Goal: Check status: Check status

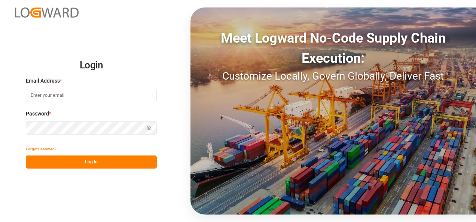
type input "nitin.bhugun@jamindustries.com"
click at [93, 164] on button "Log In" at bounding box center [91, 162] width 131 height 13
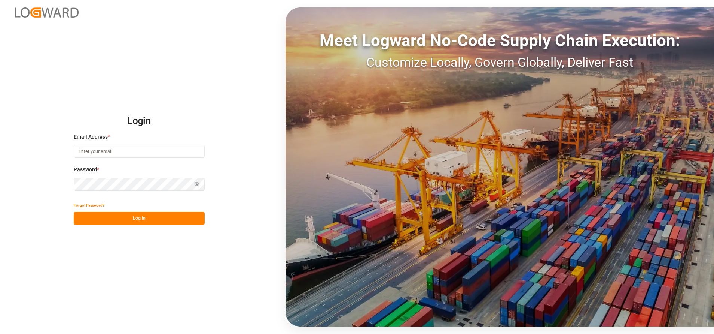
type input "nitin.bhugun@jamindustries.com"
click at [144, 219] on button "Log In" at bounding box center [139, 217] width 131 height 13
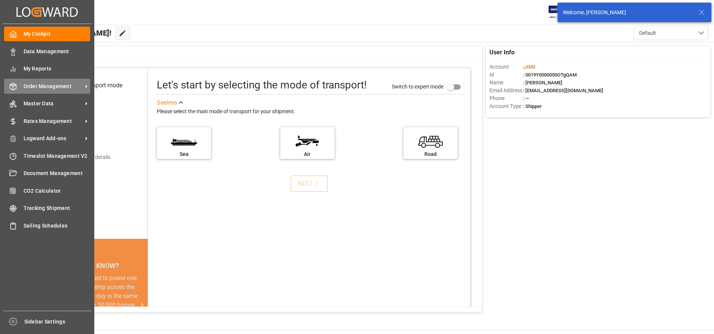
click at [15, 85] on icon at bounding box center [12, 86] width 7 height 7
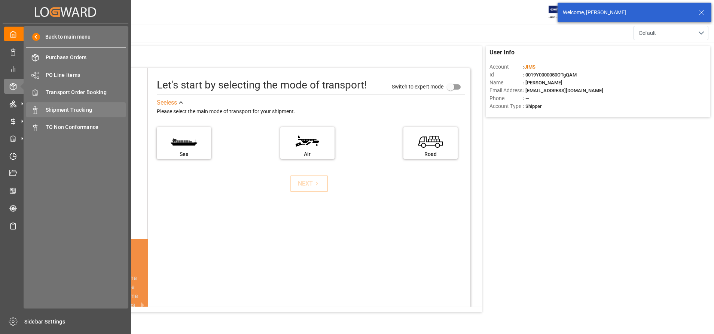
click at [60, 108] on span "Shipment Tracking" at bounding box center [86, 110] width 80 height 8
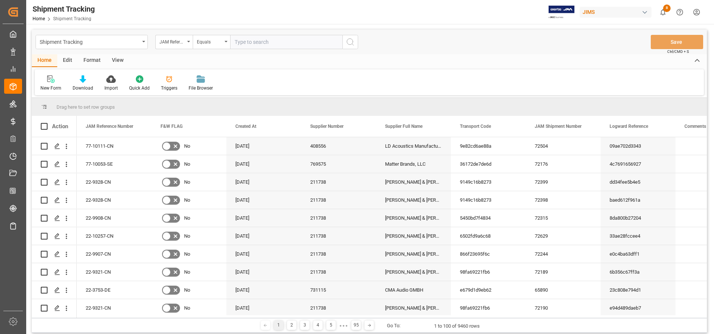
click at [293, 43] on input "text" at bounding box center [286, 42] width 112 height 14
paste input "EITU1592504"
type input "EITU1592504"
click at [176, 43] on div "JAM Reference Number" at bounding box center [171, 41] width 25 height 9
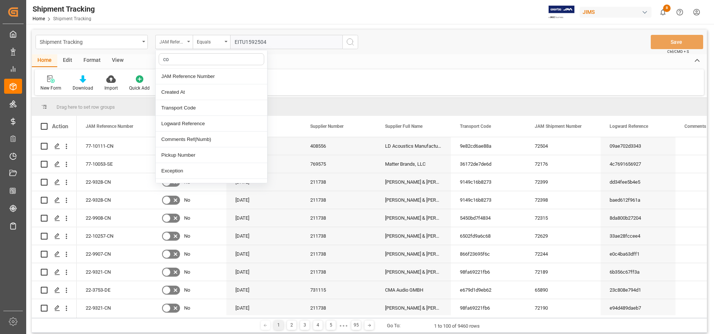
type input "con"
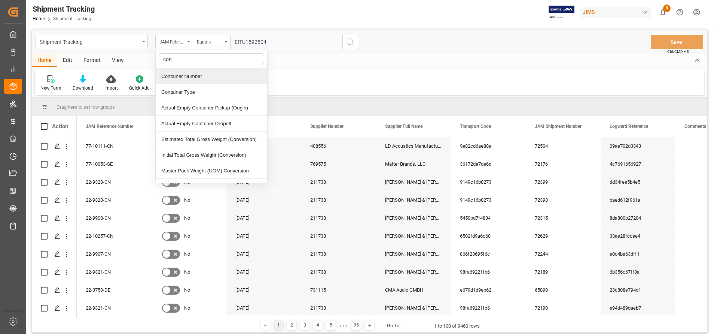
click at [186, 76] on div "Container Number" at bounding box center [212, 77] width 112 height 16
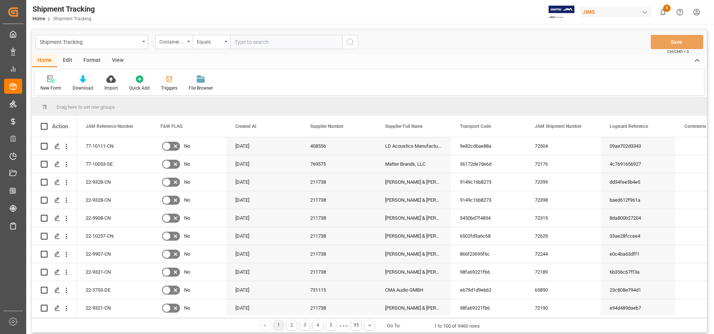
click at [301, 44] on input "text" at bounding box center [286, 42] width 112 height 14
paste input "EITU1592504"
type input "EITU1592504"
click at [353, 41] on icon "search button" at bounding box center [350, 41] width 9 height 9
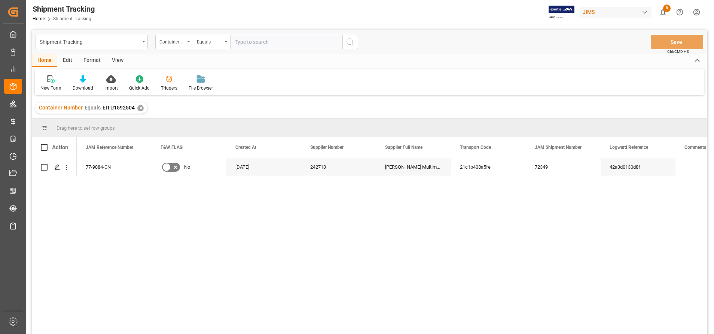
click at [118, 60] on div "View" at bounding box center [117, 60] width 23 height 13
click at [91, 79] on div at bounding box center [84, 79] width 37 height 8
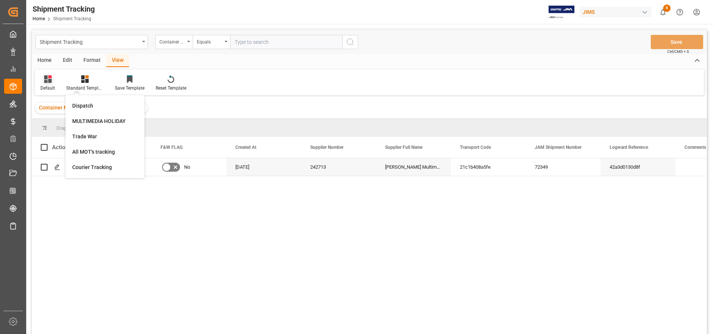
click at [46, 79] on icon at bounding box center [47, 78] width 7 height 7
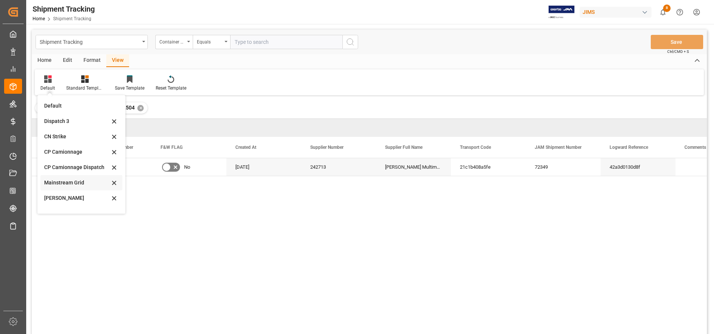
click at [77, 178] on div "Mainstream Grid" at bounding box center [81, 182] width 82 height 15
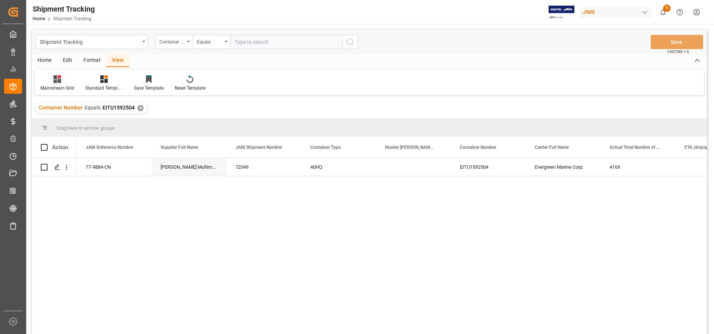
click at [56, 79] on icon at bounding box center [57, 78] width 7 height 7
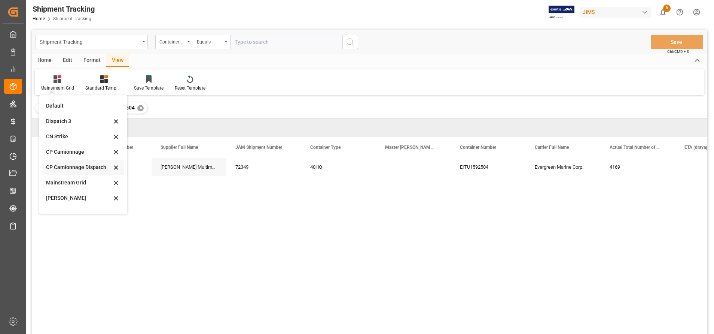
click at [76, 166] on div "CP Camionnage Dispatch" at bounding box center [79, 167] width 66 height 8
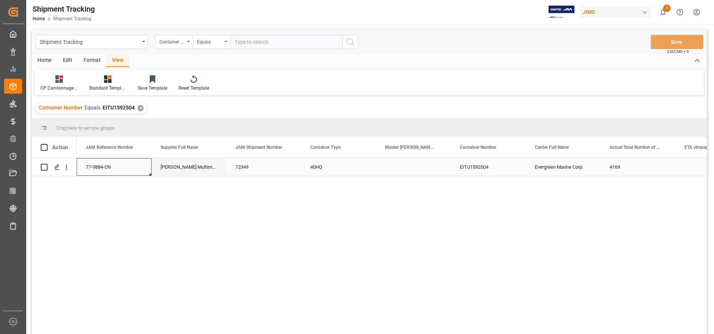
click at [95, 166] on div "77-9884-CN" at bounding box center [114, 167] width 75 height 18
click at [540, 41] on div "Shipment Tracking Container Number Equals Save Ctrl/CMD + S" at bounding box center [369, 42] width 675 height 25
click at [407, 165] on div "Press SPACE to select this row." at bounding box center [413, 167] width 75 height 18
click at [407, 165] on input "Press SPACE to select this row." at bounding box center [413, 171] width 63 height 14
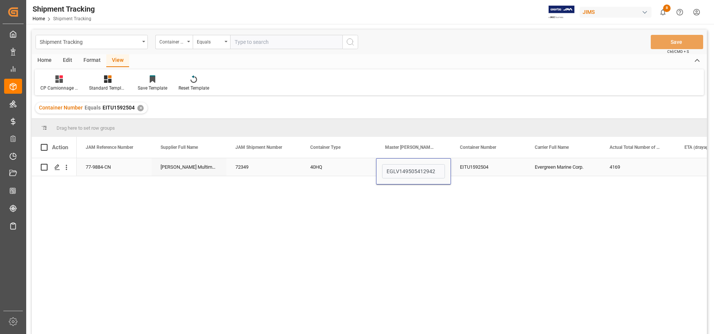
type input "EGLV149505412942"
click at [313, 170] on div "40HQ" at bounding box center [338, 167] width 75 height 18
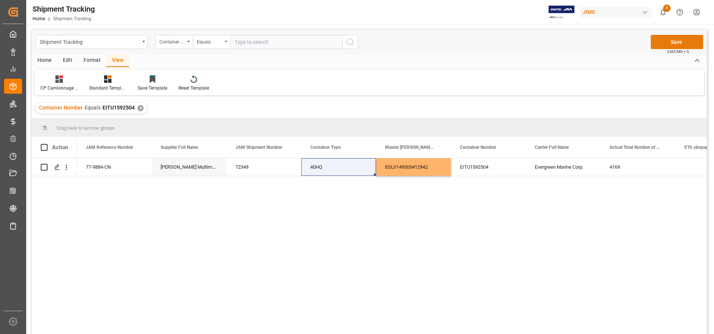
click at [663, 41] on button "Save" at bounding box center [677, 42] width 52 height 14
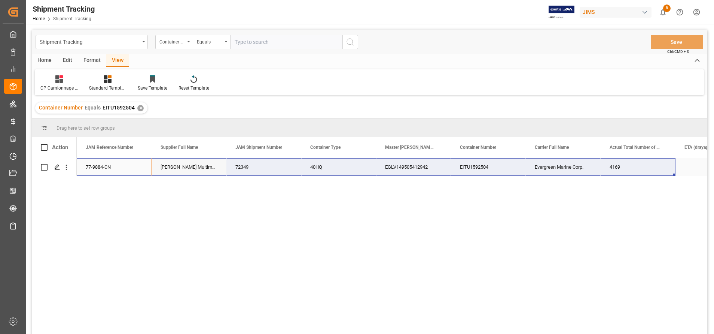
drag, startPoint x: 94, startPoint y: 165, endPoint x: 617, endPoint y: 171, distance: 523.0
click at [617, 171] on div "77-9884-CN Harman Multimedia China 72349 40HQ EGLV149505412942 EITU1592504 Ever…" at bounding box center [451, 167] width 749 height 18
click at [285, 40] on input "text" at bounding box center [286, 42] width 112 height 14
paste input "TCLU4319904"
type input "TCLU4319904"
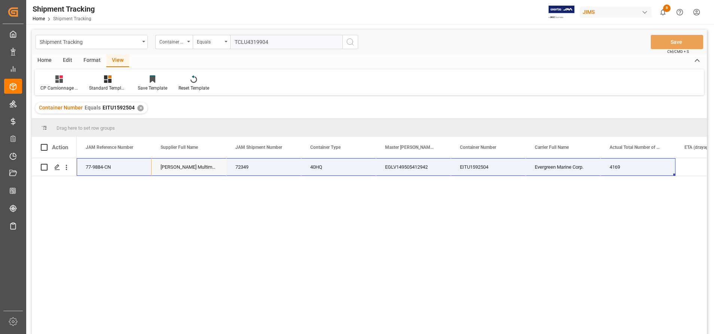
click at [349, 42] on icon "search button" at bounding box center [350, 41] width 9 height 9
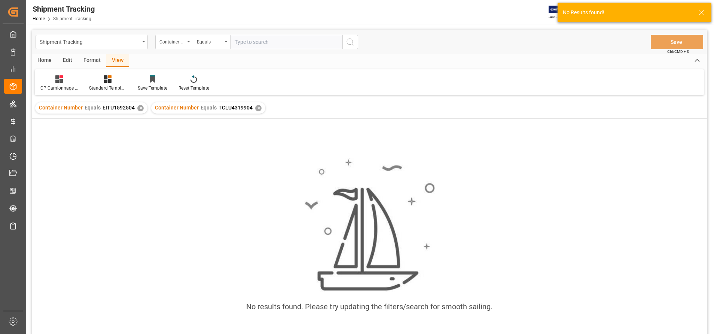
click at [141, 110] on div "✕" at bounding box center [140, 108] width 6 height 6
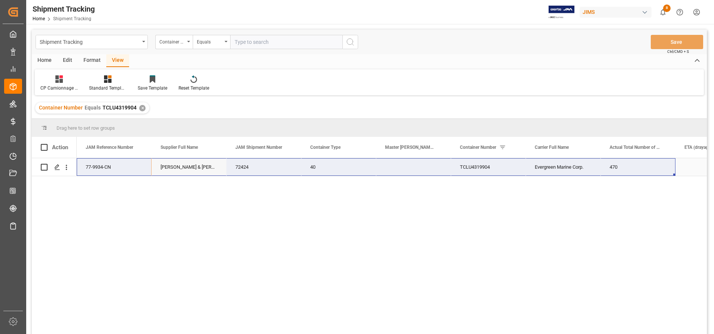
click at [396, 169] on div "Press SPACE to select this row." at bounding box center [413, 167] width 75 height 18
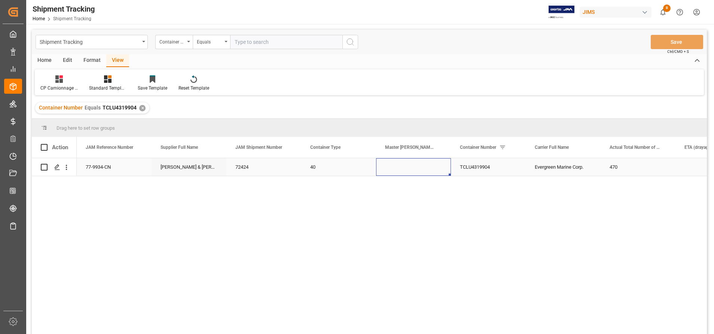
click at [396, 169] on div "Press SPACE to select this row." at bounding box center [413, 167] width 75 height 18
click at [396, 169] on input "Press SPACE to select this row." at bounding box center [413, 171] width 63 height 14
paste input "149505003465"
type input "EGLV149505003465"
click at [433, 230] on div "77-9934-CN Allen & Heath (US funds China)(W/T*)- 72424 40 EGLV149505003465 TCLU…" at bounding box center [392, 248] width 630 height 180
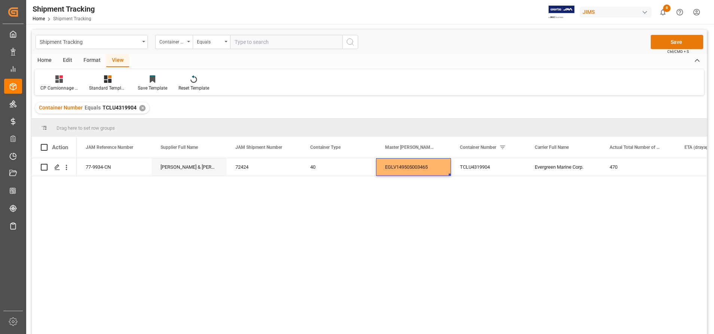
click at [672, 46] on button "Save" at bounding box center [677, 42] width 52 height 14
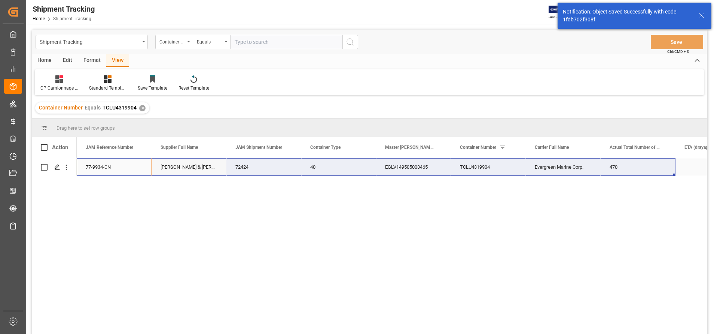
drag, startPoint x: 113, startPoint y: 160, endPoint x: 608, endPoint y: 160, distance: 494.9
click at [608, 160] on div "77-9934-CN Allen & Heath (US funds China)(W/T*)- 72424 40 EGLV149505003465 TCLU…" at bounding box center [451, 167] width 749 height 18
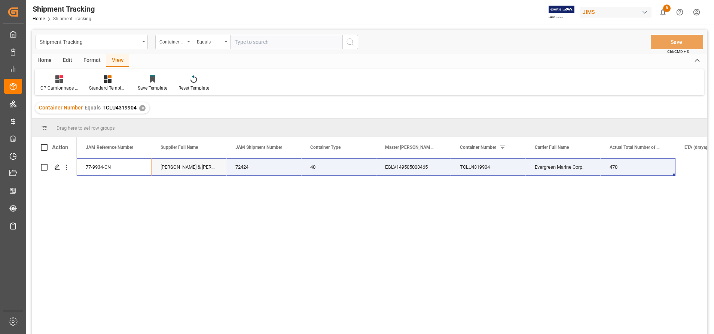
click at [275, 42] on input "text" at bounding box center [286, 42] width 112 height 14
paste input "EMCU1793272"
type input "EMCU1793272"
click at [350, 42] on icon "search button" at bounding box center [350, 41] width 9 height 9
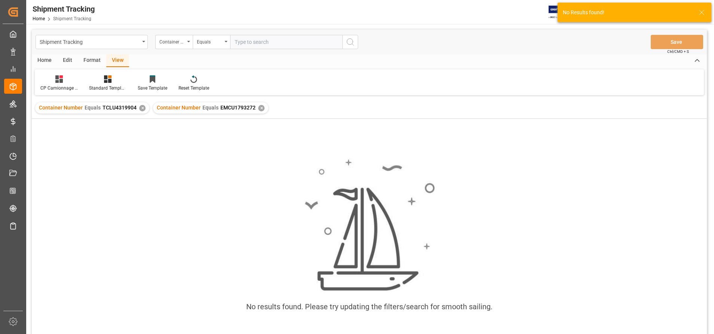
click at [140, 111] on div "✕" at bounding box center [142, 108] width 6 height 6
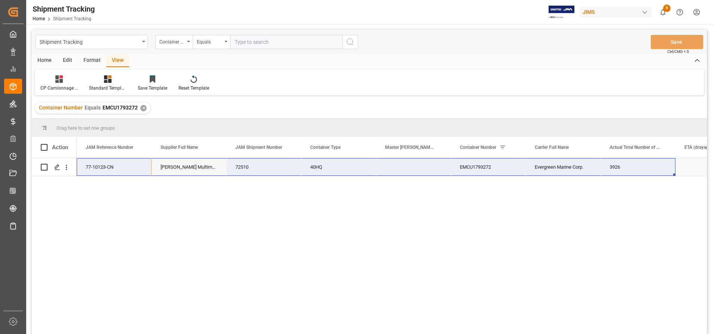
click at [412, 165] on div "Press SPACE to select this row." at bounding box center [413, 167] width 75 height 18
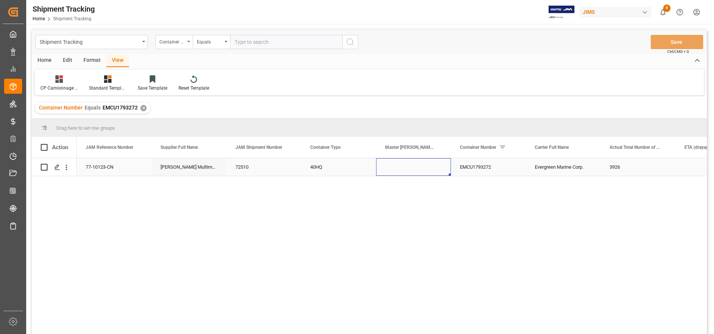
click at [412, 165] on div "Press SPACE to select this row." at bounding box center [413, 167] width 75 height 18
click at [412, 165] on input "Press SPACE to select this row." at bounding box center [413, 171] width 63 height 14
paste input "149505337690"
type input "EGLV149505337690"
click at [668, 47] on button "Save" at bounding box center [677, 42] width 52 height 14
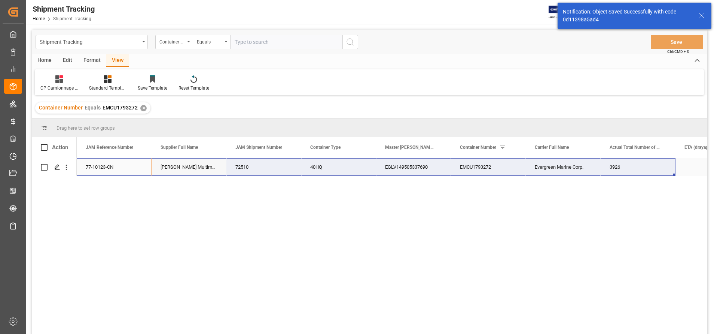
drag, startPoint x: 96, startPoint y: 164, endPoint x: 611, endPoint y: 166, distance: 515.1
click at [611, 166] on div "77-10123-CN Harman Multimedia China 72510 40HQ EGLV149505337690 EMCU1793272 Eve…" at bounding box center [451, 167] width 749 height 18
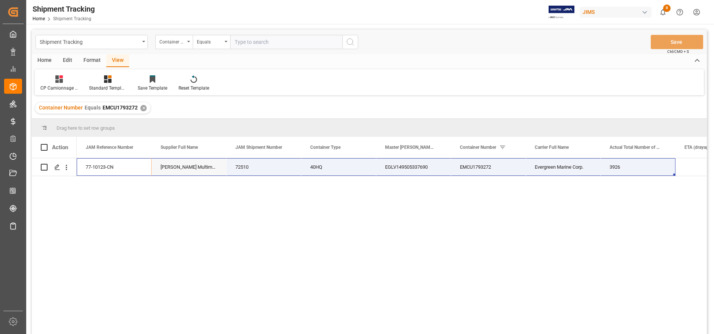
click at [252, 41] on input "text" at bounding box center [286, 42] width 112 height 14
paste input "EMCU1748910"
type input "EMCU1748910"
click at [352, 44] on icon "search button" at bounding box center [350, 41] width 9 height 9
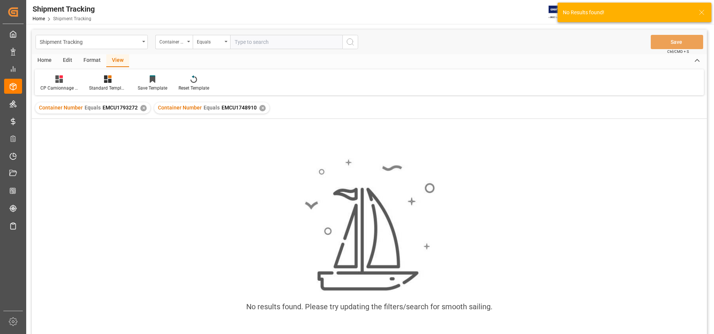
click at [141, 108] on div "✕" at bounding box center [143, 108] width 6 height 6
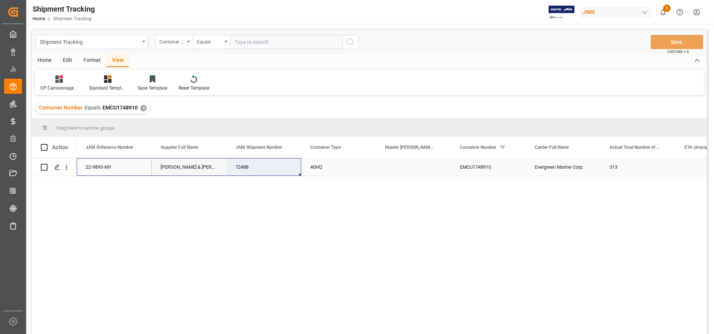
drag, startPoint x: 99, startPoint y: 168, endPoint x: 250, endPoint y: 168, distance: 150.9
click at [250, 168] on div "22-9895-MY Allen & Heath (US funds Malaysia) (W/T*) 72488 40HQ EMCU1748910 Ever…" at bounding box center [451, 167] width 749 height 18
click at [308, 41] on input "text" at bounding box center [286, 42] width 112 height 14
paste input "EGSU6396810"
type input "EGSU6396810"
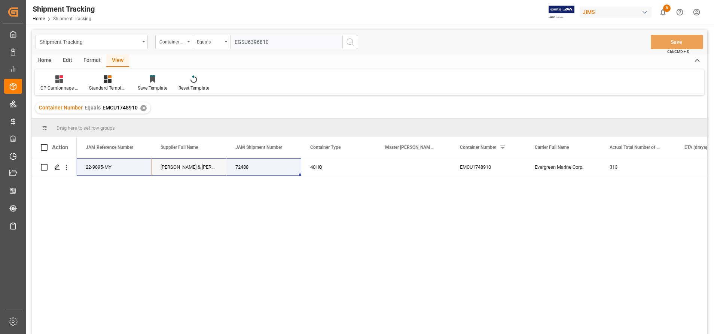
click at [353, 42] on icon "search button" at bounding box center [350, 41] width 9 height 9
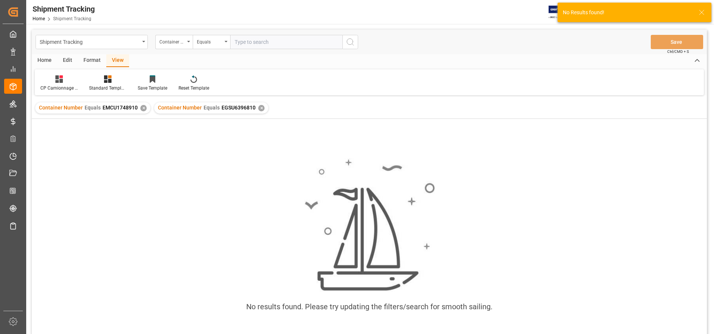
click at [142, 110] on div "✕" at bounding box center [143, 108] width 6 height 6
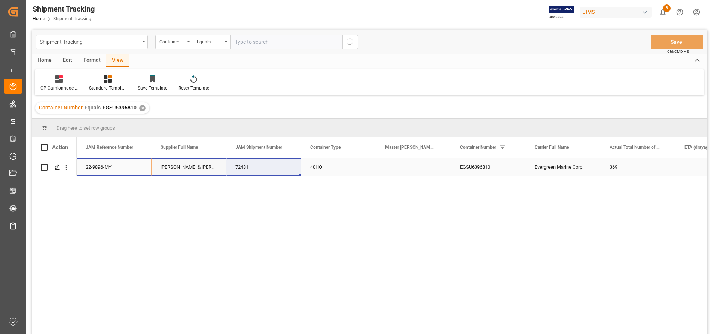
drag, startPoint x: 104, startPoint y: 164, endPoint x: 241, endPoint y: 168, distance: 137.1
click at [241, 168] on div "22-9896-MY Allen & Heath (US funds Malaysia) (W/T*) 72481 40HQ EGSU6396810 Ever…" at bounding box center [451, 167] width 749 height 18
click at [300, 35] on input "text" at bounding box center [286, 42] width 112 height 14
paste input "TGBU7741187"
type input "TGBU7741187"
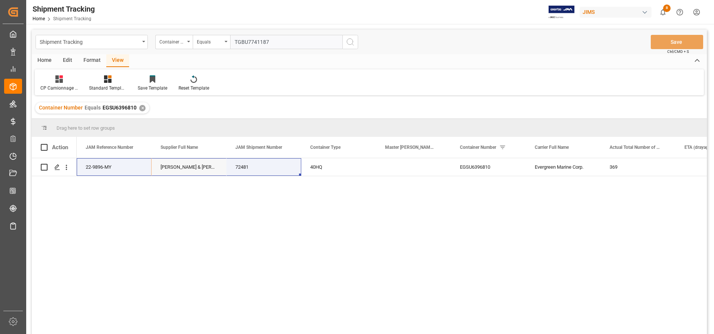
click at [351, 42] on icon "search button" at bounding box center [350, 41] width 9 height 9
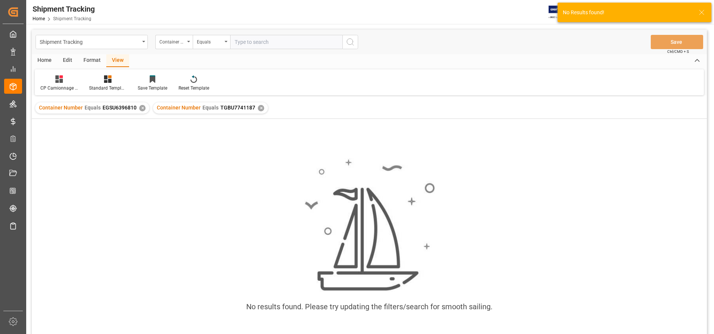
click at [139, 109] on div "✕" at bounding box center [142, 108] width 6 height 6
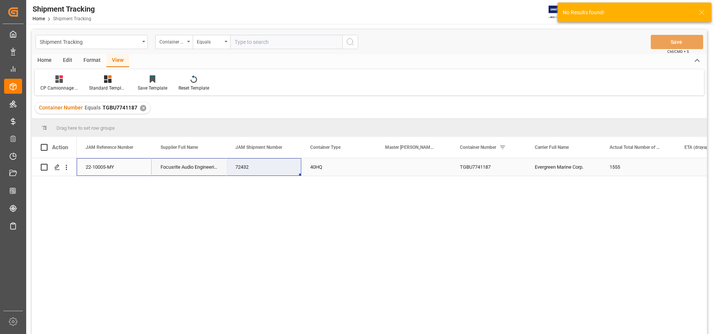
drag, startPoint x: 148, startPoint y: 168, endPoint x: 245, endPoint y: 168, distance: 96.6
click at [245, 168] on div "22-10005-MY Focusrite Audio Engineering (W/T*)- 72432 40HQ TGBU7741187 Evergree…" at bounding box center [451, 167] width 749 height 18
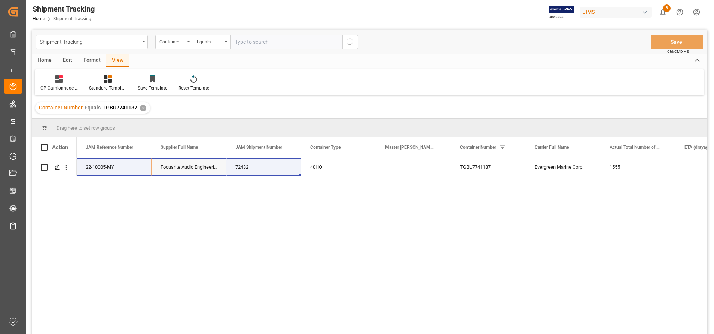
click at [318, 42] on input "text" at bounding box center [286, 42] width 112 height 14
paste input "BEAU5812046"
type input "BEAU5812046"
click at [356, 43] on button "search button" at bounding box center [351, 42] width 16 height 14
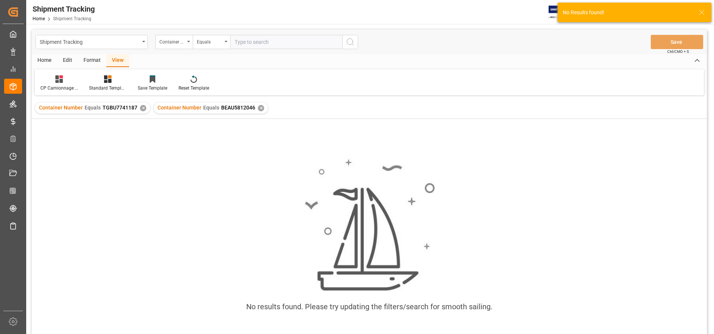
click at [141, 109] on div "✕" at bounding box center [143, 108] width 6 height 6
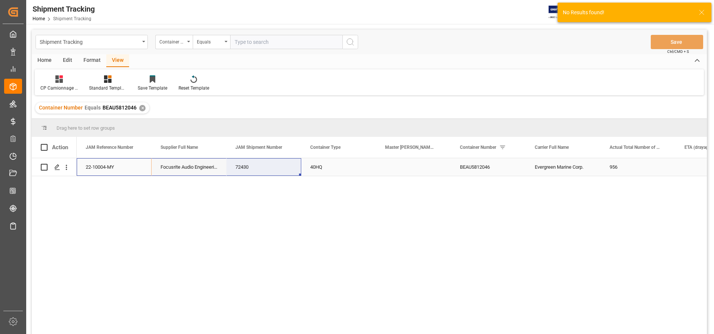
drag, startPoint x: 118, startPoint y: 171, endPoint x: 247, endPoint y: 169, distance: 129.9
click at [247, 169] on div "22-10004-MY Focusrite Audio Engineering (W/T*)- 72430 40HQ BEAU5812046 Evergree…" at bounding box center [451, 167] width 749 height 18
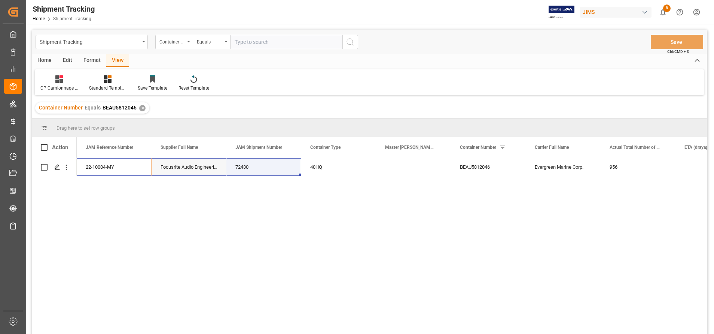
click at [281, 40] on input "text" at bounding box center [286, 42] width 112 height 14
paste input "TCNU2125430"
type input "TCNU2125430"
click at [351, 42] on icon "search button" at bounding box center [350, 41] width 9 height 9
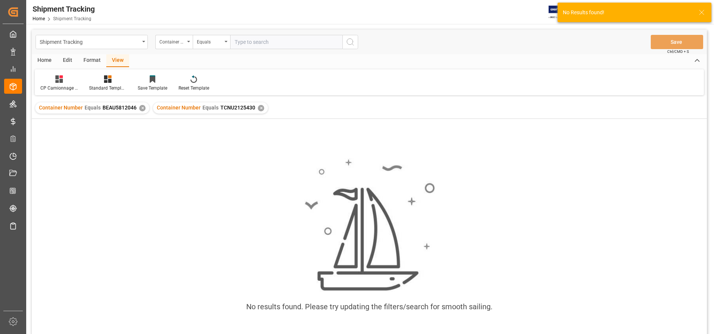
click at [142, 108] on div "✕" at bounding box center [142, 108] width 6 height 6
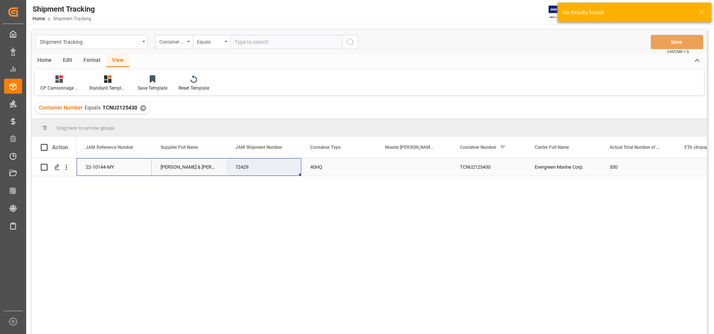
drag, startPoint x: 102, startPoint y: 166, endPoint x: 247, endPoint y: 170, distance: 144.9
click at [247, 170] on div "22-10144-MY Allen & Heath (US funds Malaysia) (W/T*) 72429 40HQ TCNU2125430 Eve…" at bounding box center [451, 167] width 749 height 18
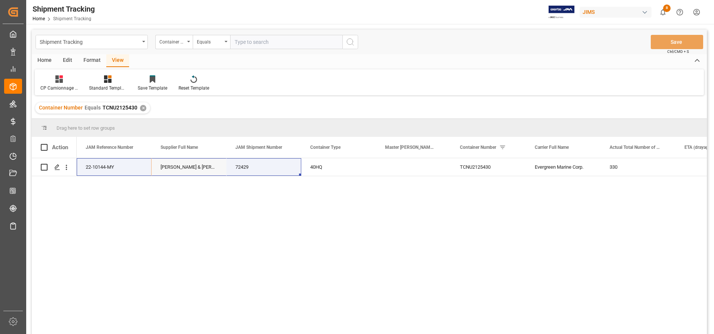
click at [295, 45] on input "text" at bounding box center [286, 42] width 112 height 14
paste input "TCLU4308216"
type input "TCLU4308216"
click at [348, 47] on button "search button" at bounding box center [351, 42] width 16 height 14
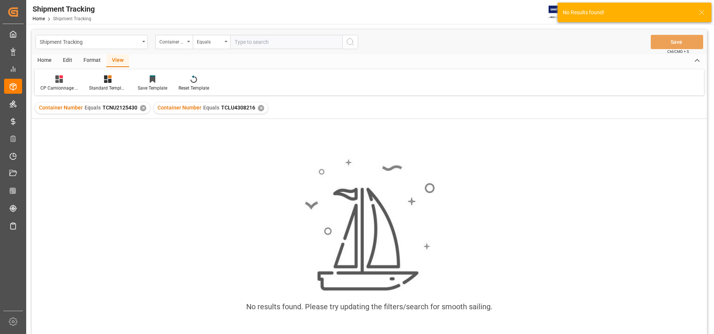
click at [140, 108] on div "✕" at bounding box center [143, 108] width 6 height 6
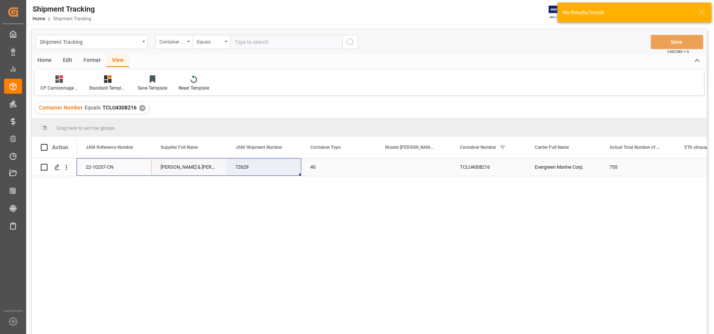
drag, startPoint x: 228, startPoint y: 166, endPoint x: 258, endPoint y: 166, distance: 29.9
click at [258, 166] on div "22-10257-CN Allen & Heath (US funds China)(W/T*)- 72629 40 TCLU4308216 Evergree…" at bounding box center [451, 167] width 749 height 18
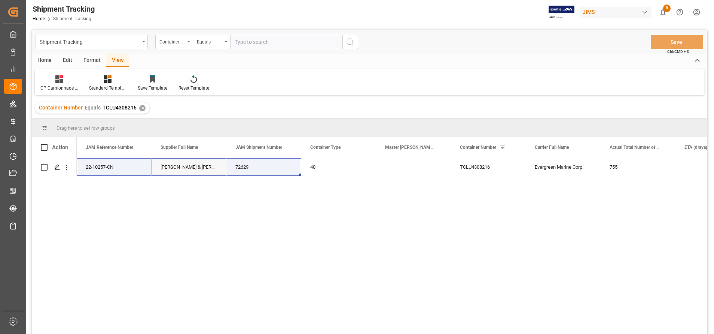
click at [285, 46] on input "text" at bounding box center [286, 42] width 112 height 14
paste input "EGSU9330442"
type input "EGSU9330442"
click at [347, 43] on circle "search button" at bounding box center [350, 42] width 6 height 6
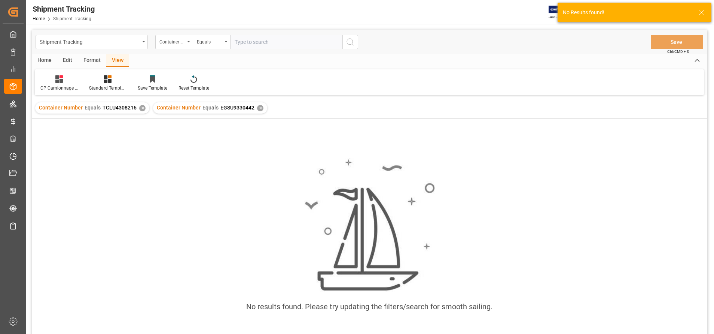
click at [140, 107] on div "✕" at bounding box center [142, 108] width 6 height 6
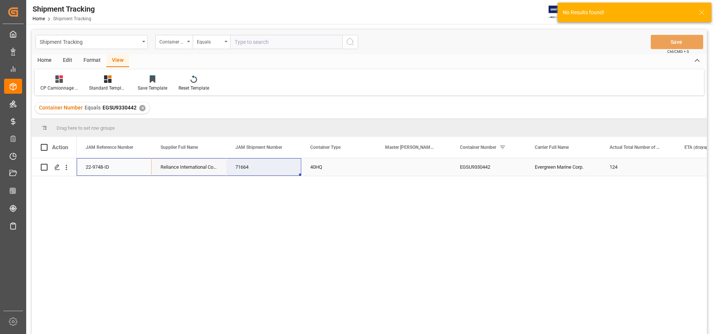
drag, startPoint x: 107, startPoint y: 162, endPoint x: 275, endPoint y: 165, distance: 167.7
click at [275, 165] on div "22-9748-ID Reliance International Corp. H.K. 71664 40HQ EGSU9330442 Evergreen M…" at bounding box center [451, 167] width 749 height 18
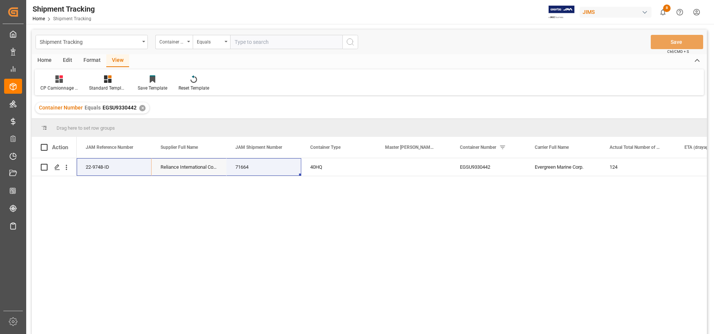
click at [335, 42] on input "text" at bounding box center [286, 42] width 112 height 14
paste input "EMCU8913791"
type input "EMCU8913791"
click at [355, 47] on button "search button" at bounding box center [351, 42] width 16 height 14
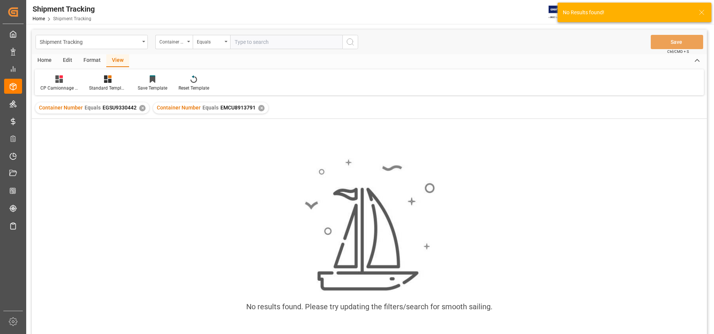
click at [141, 109] on div "✕" at bounding box center [142, 108] width 6 height 6
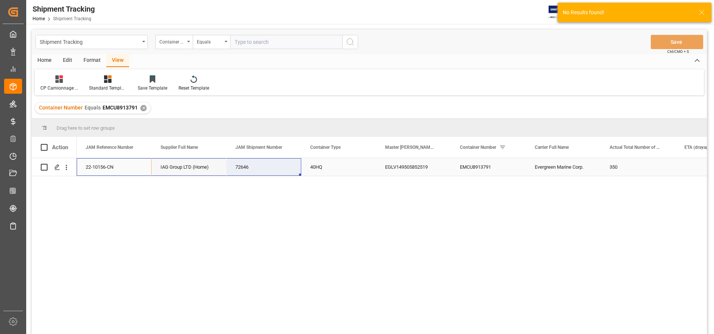
drag, startPoint x: 184, startPoint y: 175, endPoint x: 258, endPoint y: 172, distance: 73.8
click at [258, 172] on div "22-10156-CN IAG Group LTD (Home) 72646 40HQ EGLV149505852519 EMCU8913791 Evergr…" at bounding box center [451, 167] width 749 height 18
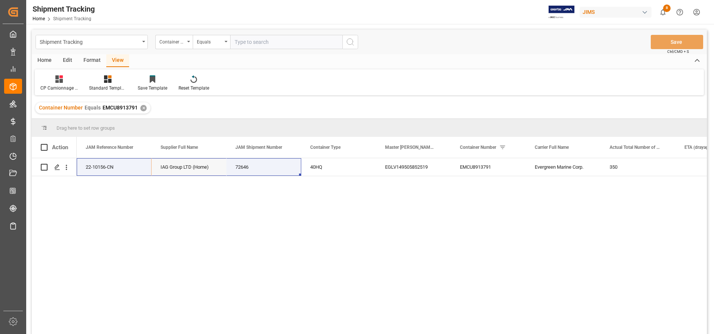
click at [302, 45] on input "text" at bounding box center [286, 42] width 112 height 14
paste input "EITU0112468"
type input "EITU0112468"
click at [354, 42] on icon "search button" at bounding box center [350, 41] width 9 height 9
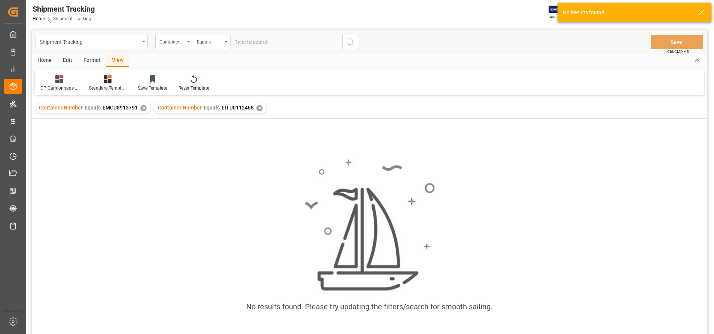
click at [145, 109] on div "✕" at bounding box center [143, 108] width 6 height 6
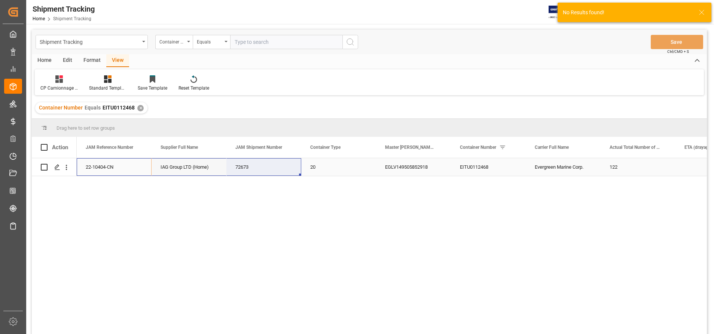
drag, startPoint x: 112, startPoint y: 168, endPoint x: 281, endPoint y: 165, distance: 169.6
click at [236, 173] on div "22-10404-CN IAG Group LTD (Home) 72673 20 EGLV149505852918 EITU0112468 Evergree…" at bounding box center [451, 167] width 749 height 18
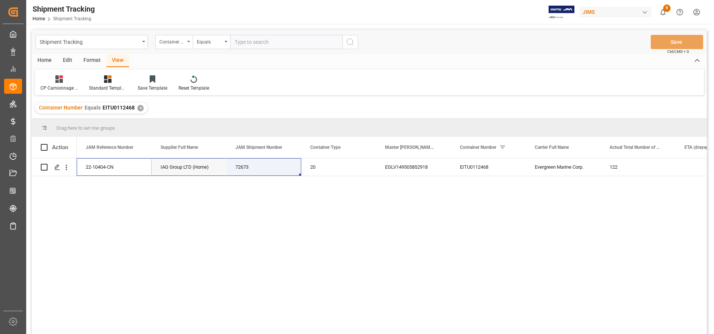
click at [266, 48] on input "text" at bounding box center [286, 42] width 112 height 14
paste input "22-9321-CN"
type input "22-9321-CN"
click at [354, 46] on icon "search button" at bounding box center [350, 41] width 9 height 9
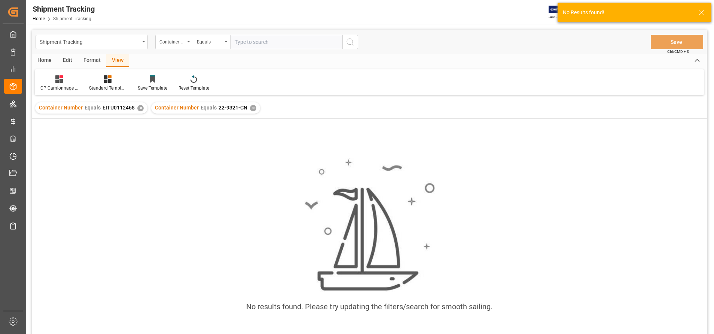
click at [138, 107] on div "✕" at bounding box center [140, 108] width 6 height 6
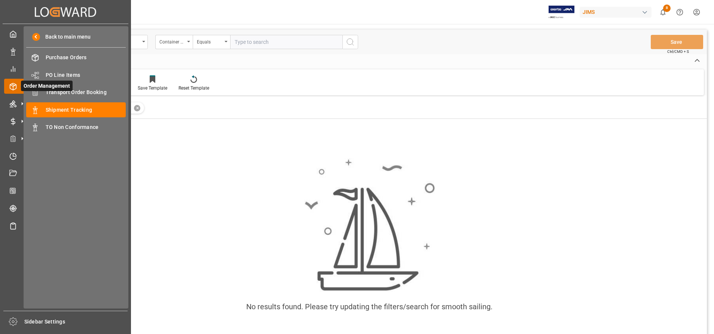
click at [16, 89] on icon at bounding box center [22, 86] width 16 height 16
click at [75, 94] on span "Transport Order Booking" at bounding box center [86, 92] width 80 height 8
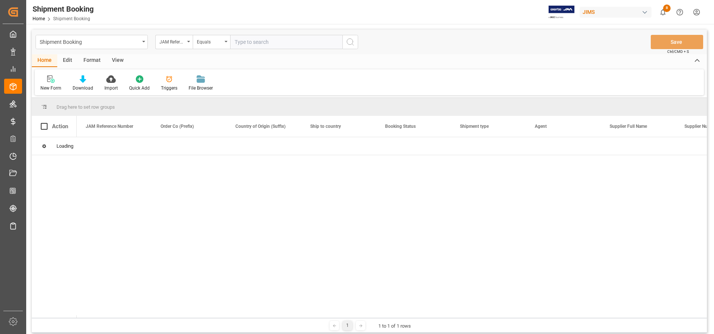
click at [292, 40] on input "text" at bounding box center [286, 42] width 112 height 14
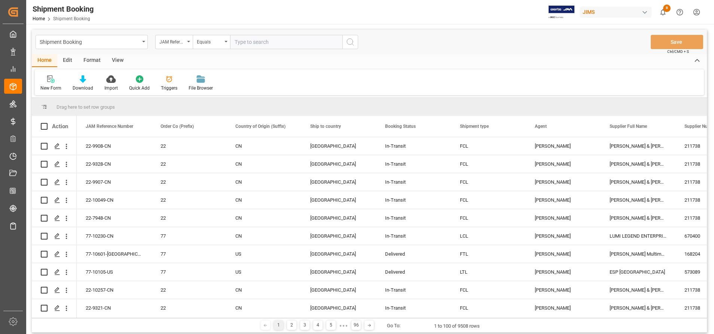
paste input "22-9321-CN"
type input "22-9321-CN"
click at [348, 47] on button "search button" at bounding box center [351, 42] width 16 height 14
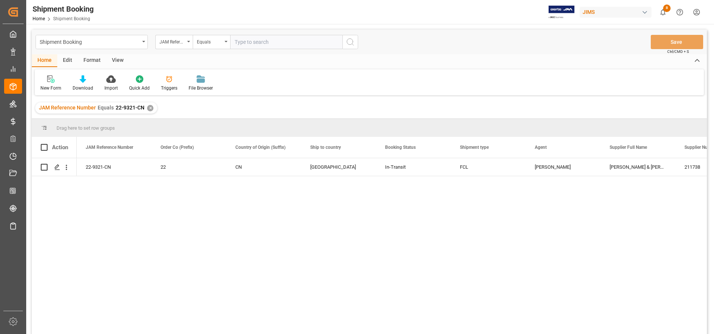
click at [151, 107] on div "JAM Reference Number Equals 22-9321-CN ✕" at bounding box center [96, 107] width 122 height 11
click at [151, 107] on div "✕" at bounding box center [150, 108] width 6 height 6
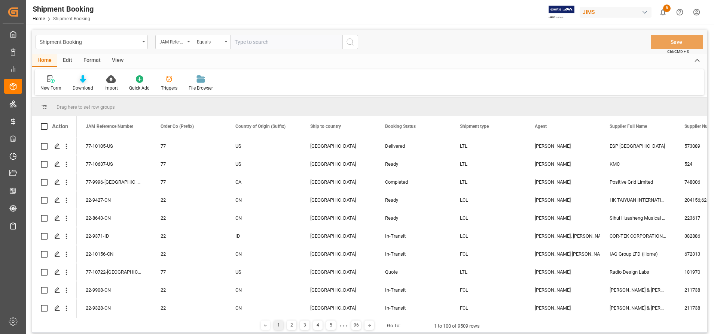
click at [82, 80] on icon at bounding box center [83, 78] width 6 height 7
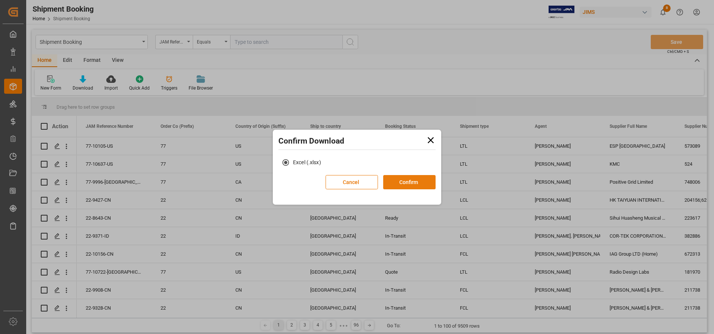
click at [390, 179] on button "Confirm" at bounding box center [409, 182] width 52 height 14
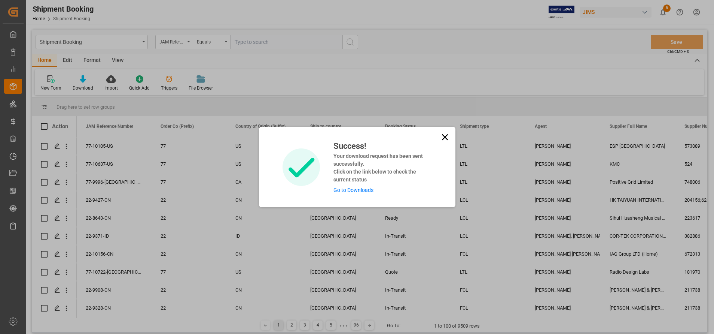
click at [361, 187] on link "Go to Downloads" at bounding box center [354, 190] width 40 height 6
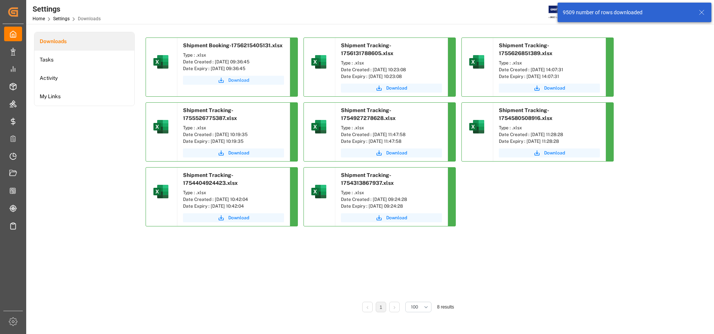
click at [235, 82] on span "Download" at bounding box center [238, 80] width 21 height 7
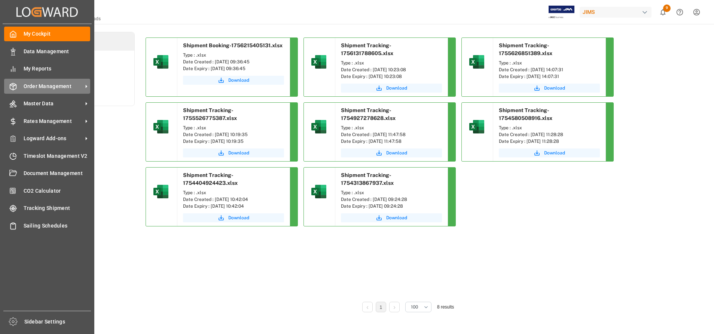
click at [54, 90] on div "Order Management Order Management" at bounding box center [47, 86] width 86 height 15
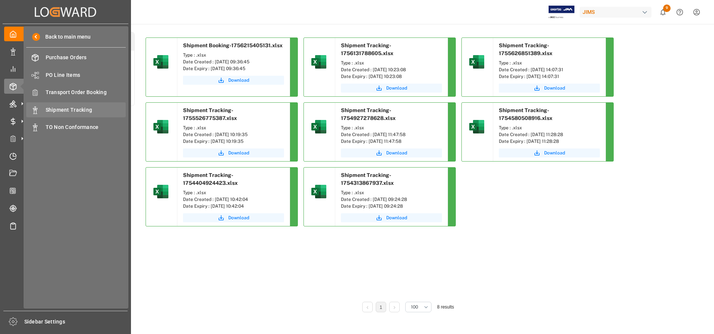
click at [75, 106] on div "Shipment Tracking Shipment Tracking" at bounding box center [76, 109] width 100 height 15
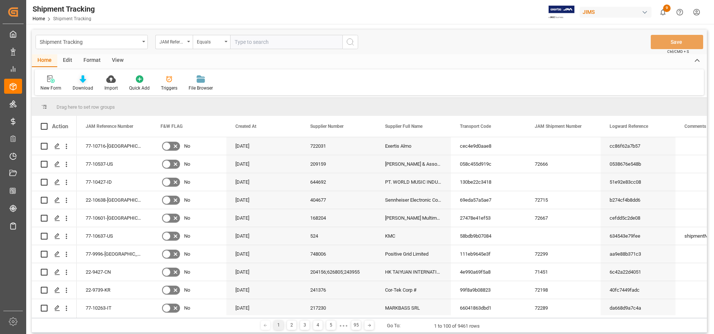
click at [86, 80] on div at bounding box center [83, 79] width 21 height 8
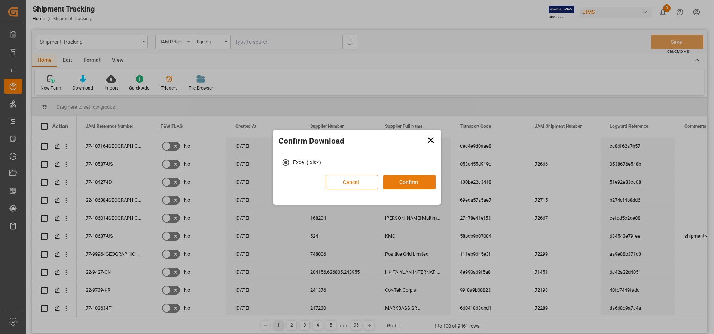
click at [409, 178] on button "Confirm" at bounding box center [409, 182] width 52 height 14
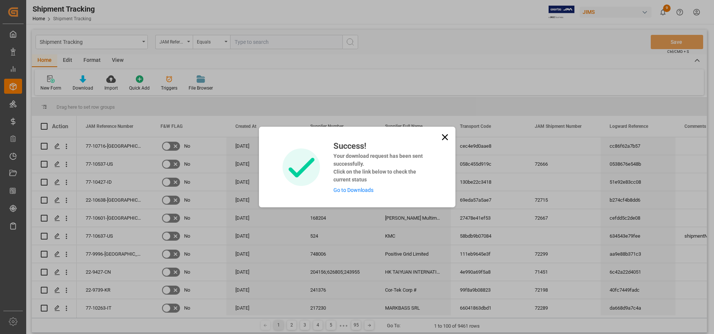
click at [349, 191] on link "Go to Downloads" at bounding box center [354, 190] width 40 height 6
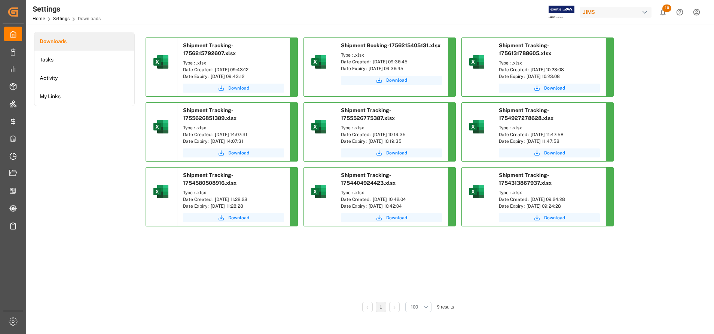
click at [248, 89] on span "Download" at bounding box center [238, 88] width 21 height 7
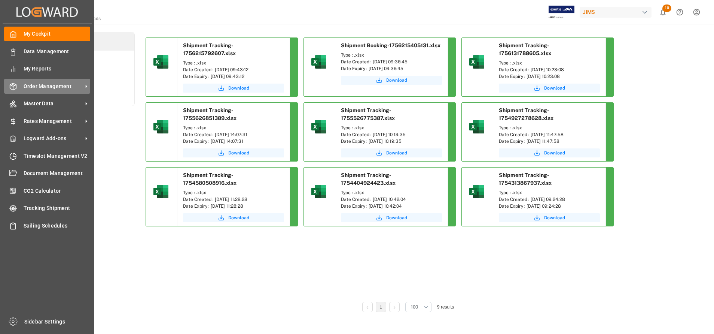
click at [41, 82] on span "Order Management" at bounding box center [53, 86] width 59 height 8
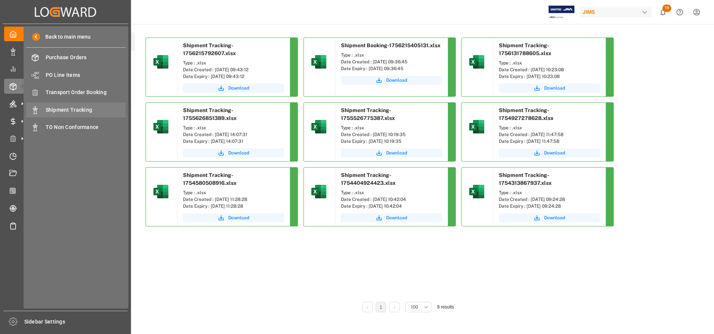
click at [88, 106] on span "Shipment Tracking" at bounding box center [86, 110] width 80 height 8
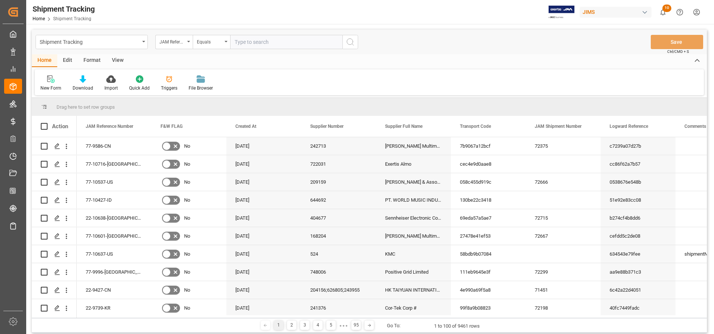
click at [265, 46] on input "text" at bounding box center [286, 42] width 112 height 14
type input "22-9371-ID"
click at [353, 44] on icon "search button" at bounding box center [350, 41] width 9 height 9
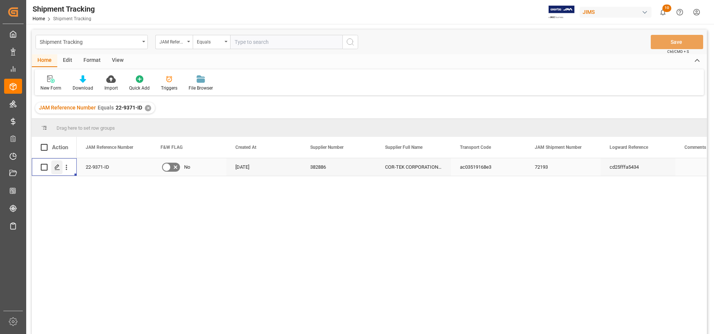
click at [58, 170] on line "Press SPACE to select this row." at bounding box center [57, 170] width 4 height 0
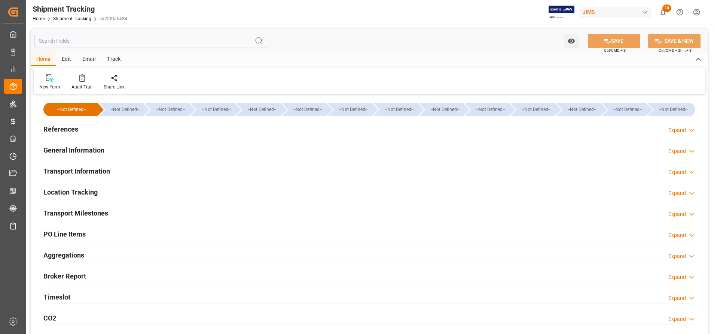
type input "[DATE] 11:59"
type input "[DATE] 00:00"
type input "[DATE] 06:24"
type input "[DATE]"
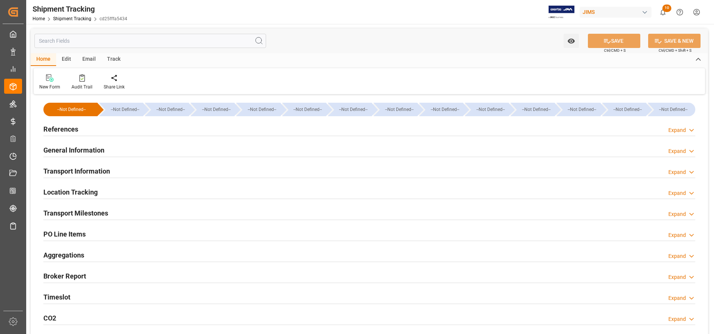
type input "[DATE] 00:00"
click at [82, 194] on h2 "Location Tracking" at bounding box center [70, 192] width 54 height 10
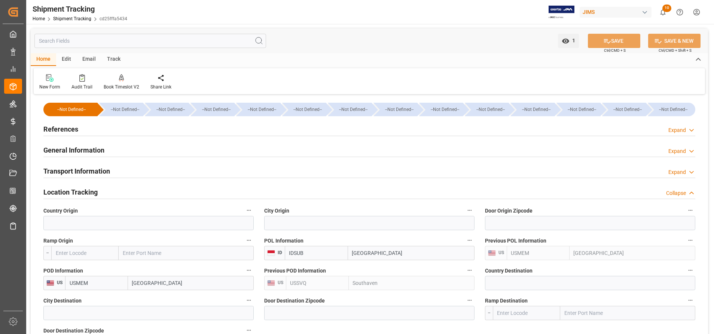
click at [79, 194] on h2 "Location Tracking" at bounding box center [70, 192] width 54 height 10
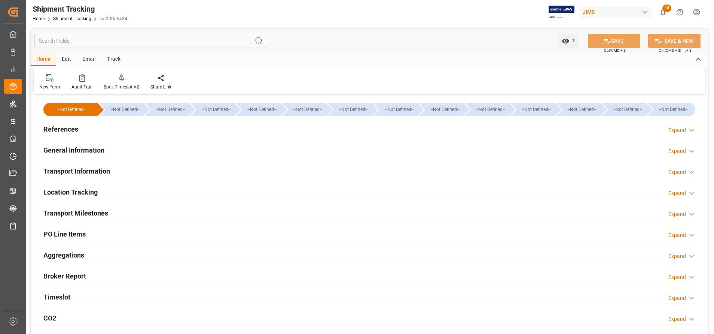
click at [89, 217] on h2 "Transport Milestones" at bounding box center [75, 213] width 65 height 10
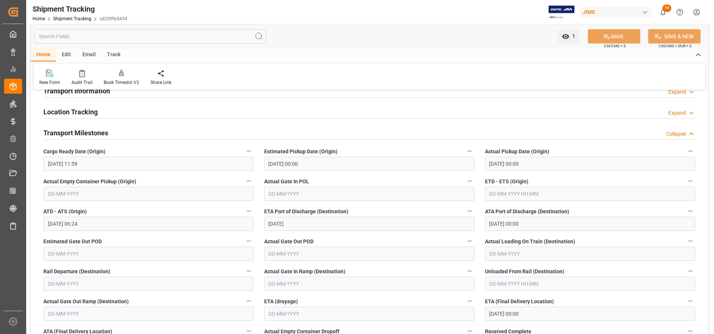
scroll to position [168, 0]
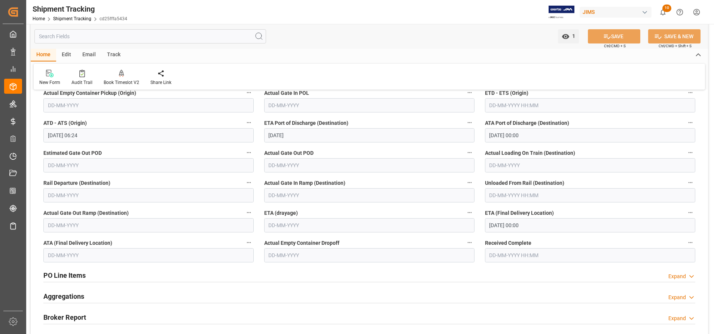
click at [535, 228] on input "[DATE] 00:00" at bounding box center [590, 225] width 210 height 14
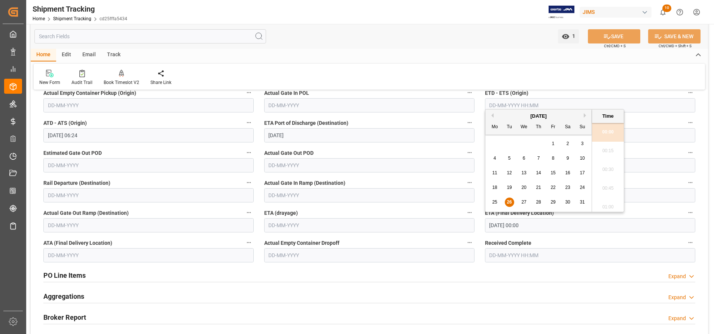
click at [585, 117] on button "Next Month" at bounding box center [586, 115] width 4 height 4
click at [541, 143] on div "4" at bounding box center [538, 143] width 9 height 9
type input "[DATE] 00:00"
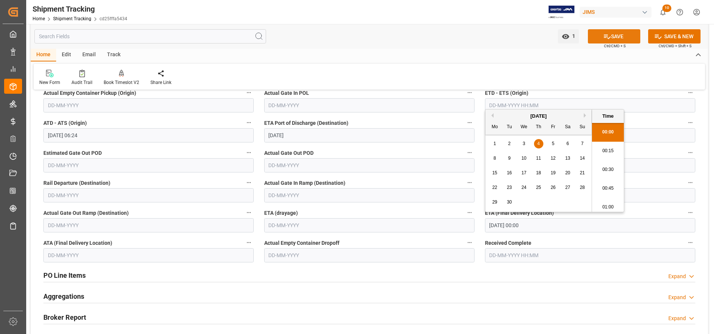
click at [609, 37] on icon at bounding box center [607, 37] width 8 height 8
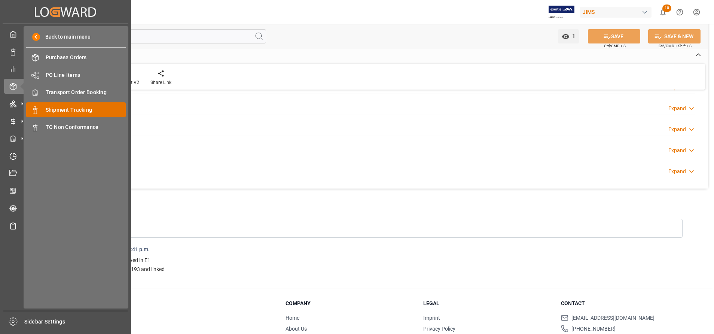
click at [68, 113] on span "Shipment Tracking" at bounding box center [86, 110] width 80 height 8
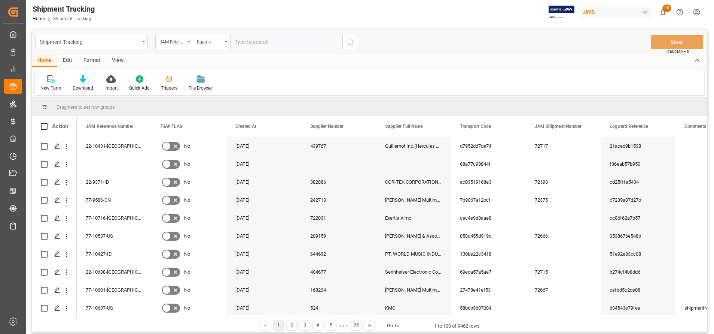
click at [289, 45] on input "text" at bounding box center [286, 42] width 112 height 14
paste input "22-9892-CN"
type input "22-9892-CN"
click at [345, 43] on button "search button" at bounding box center [351, 42] width 16 height 14
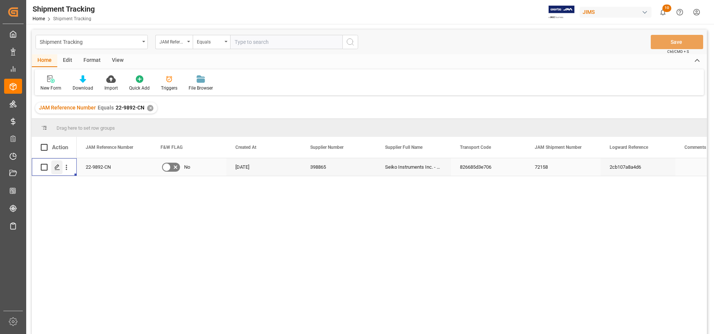
click at [60, 167] on icon "Press SPACE to select this row." at bounding box center [57, 167] width 6 height 6
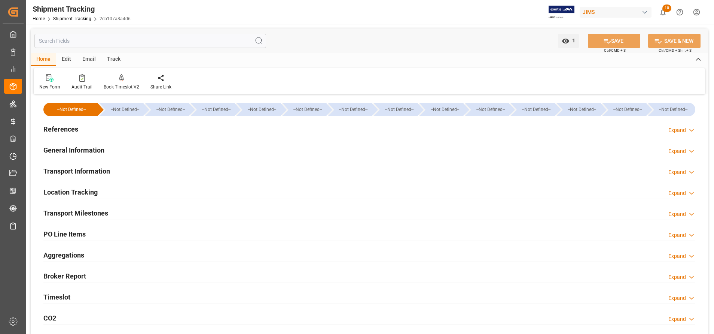
type input "[DATE] 11:59"
type input "[DATE] 00:00"
type input "[DATE] 16:28"
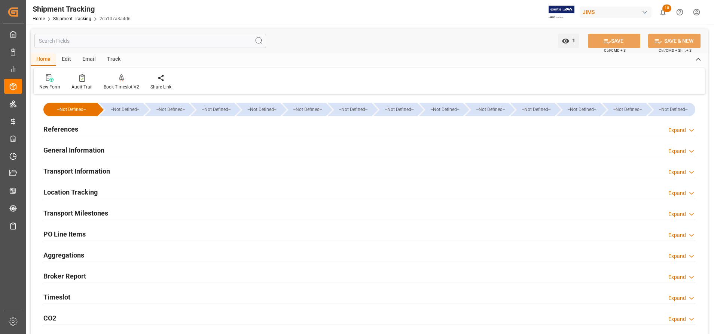
click at [97, 214] on h2 "Transport Milestones" at bounding box center [75, 213] width 65 height 10
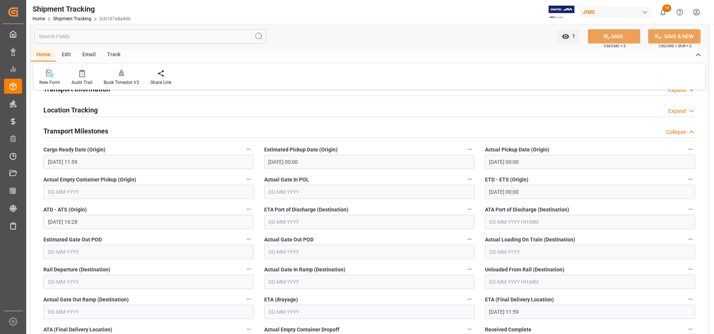
scroll to position [168, 0]
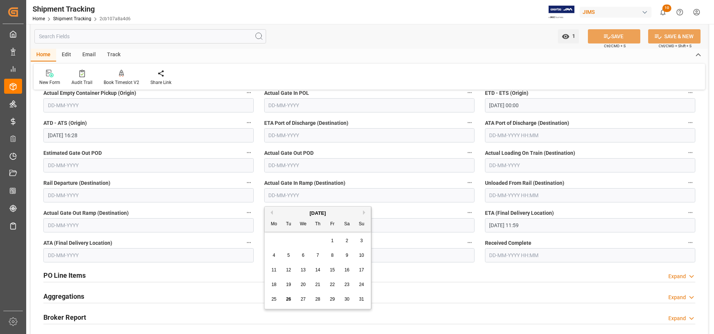
click at [349, 200] on input "text" at bounding box center [369, 195] width 210 height 14
click at [524, 197] on input "text" at bounding box center [590, 195] width 210 height 14
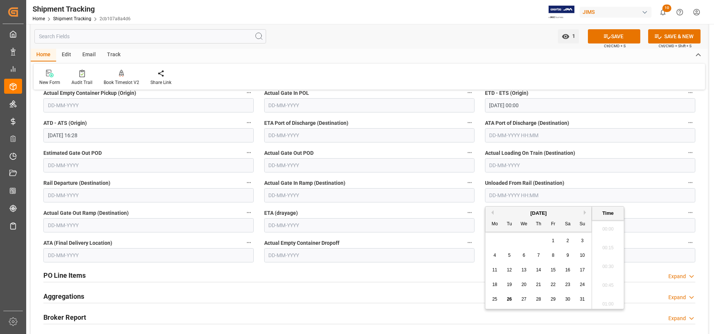
scroll to position [733, 0]
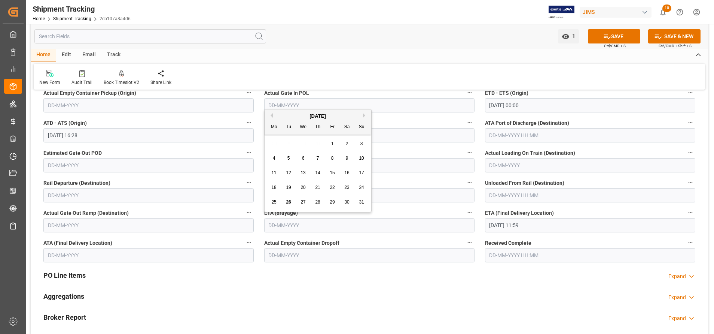
click at [456, 221] on input "text" at bounding box center [369, 225] width 210 height 14
click at [508, 225] on input "[DATE] 11:59" at bounding box center [590, 225] width 210 height 14
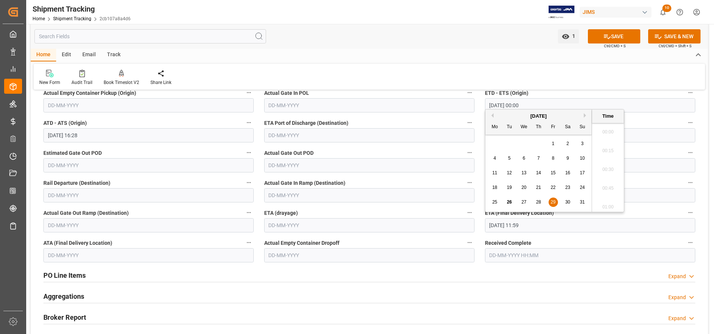
scroll to position [845, 0]
click at [585, 113] on button "Next Month" at bounding box center [586, 115] width 4 height 4
click at [553, 145] on span "5" at bounding box center [553, 143] width 3 height 5
type input "[DATE] 11:59"
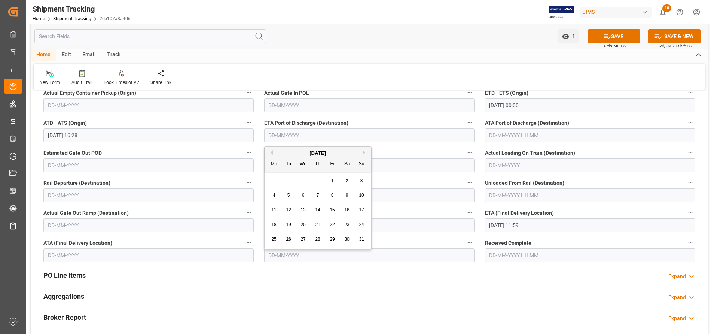
click at [427, 138] on input "text" at bounding box center [369, 135] width 210 height 14
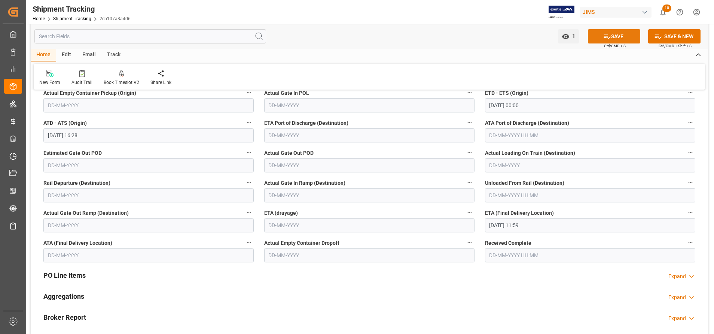
click at [599, 40] on button "SAVE" at bounding box center [614, 36] width 52 height 14
